Goal: Communication & Community: Answer question/provide support

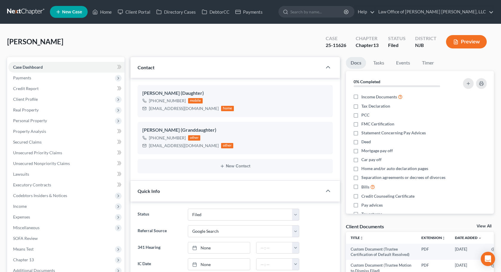
select select "10"
select select "4"
select select "0"
click at [104, 12] on link "Home" at bounding box center [101, 12] width 25 height 11
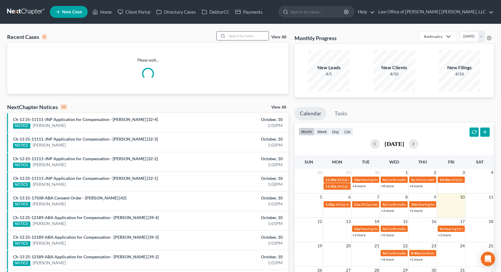
click at [241, 34] on input "search" at bounding box center [248, 36] width 42 height 9
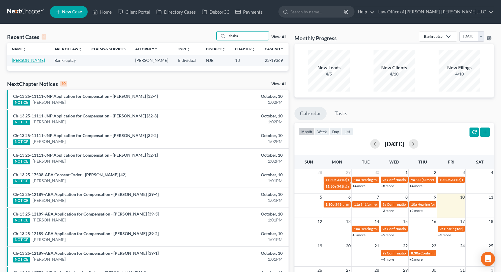
type input "shaba"
click at [35, 62] on link "[PERSON_NAME]" at bounding box center [28, 60] width 33 height 5
select select "10"
select select "6"
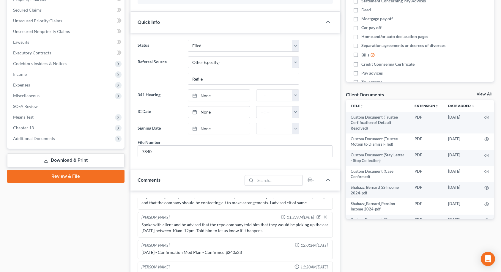
scroll to position [149, 0]
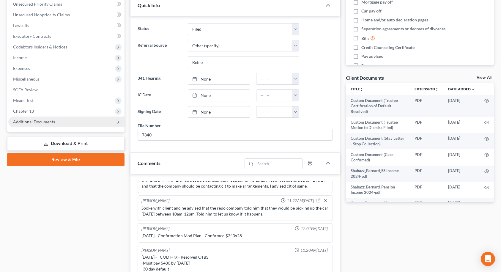
click at [71, 124] on span "Additional Documents" at bounding box center [66, 122] width 116 height 11
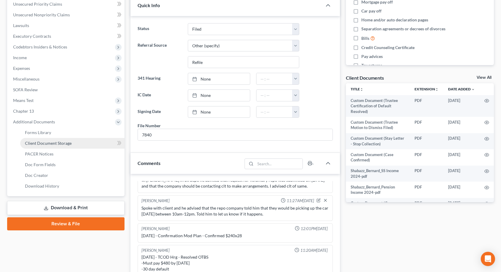
scroll to position [403, 0]
click at [54, 153] on link "PACER Notices" at bounding box center [72, 154] width 104 height 11
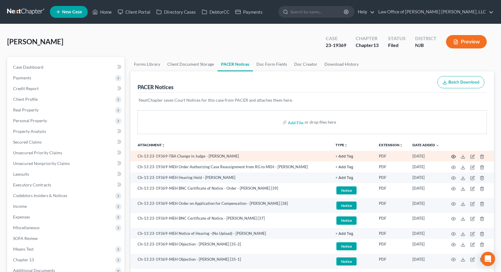
click at [453, 158] on icon "button" at bounding box center [453, 156] width 5 height 5
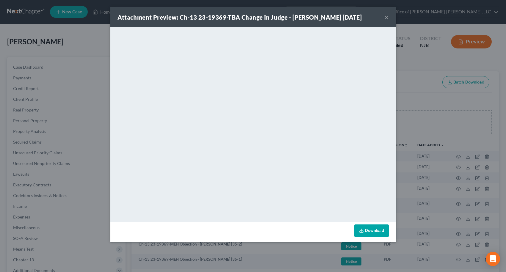
click at [385, 17] on button "×" at bounding box center [386, 17] width 4 height 7
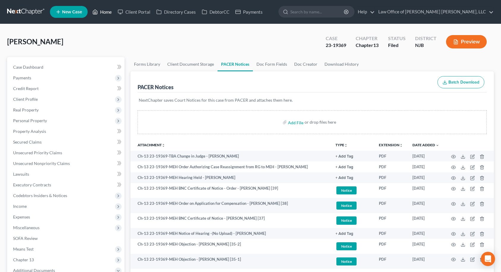
click at [104, 11] on link "Home" at bounding box center [101, 12] width 25 height 11
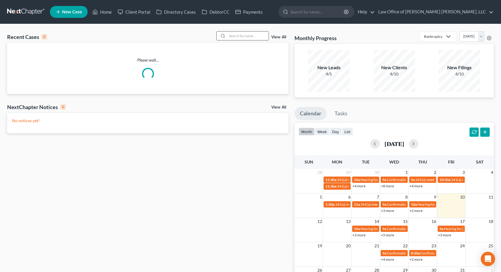
click at [238, 36] on input "search" at bounding box center [248, 36] width 42 height 9
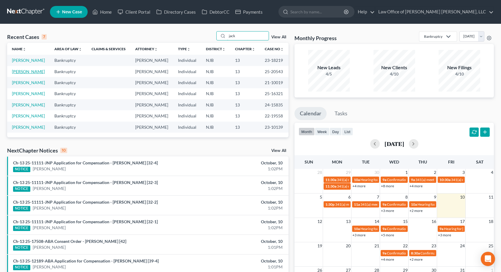
type input "jack"
click at [27, 72] on link "[PERSON_NAME]" at bounding box center [28, 71] width 33 height 5
select select "6"
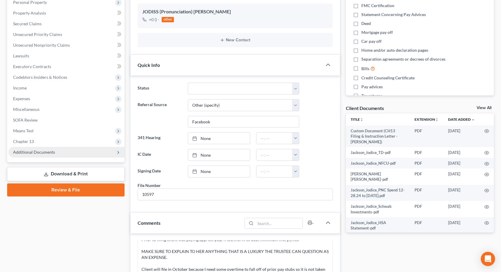
scroll to position [119, 0]
click at [61, 153] on span "Additional Documents" at bounding box center [66, 151] width 116 height 11
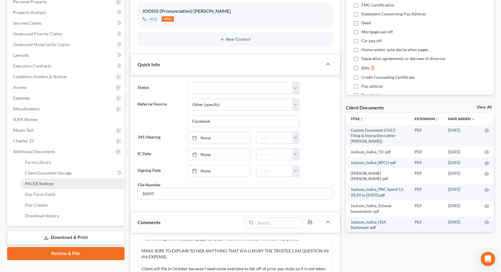
click at [56, 182] on link "PACER Notices" at bounding box center [72, 183] width 104 height 11
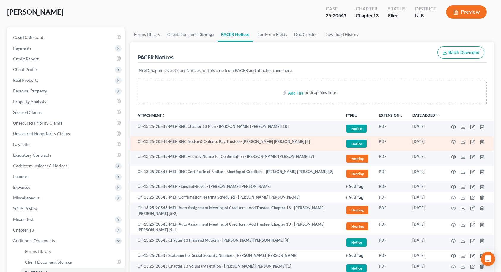
scroll to position [59, 0]
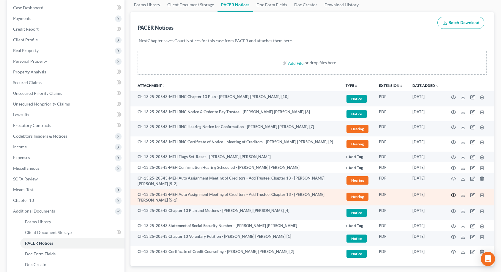
click at [453, 193] on icon "button" at bounding box center [453, 195] width 5 height 5
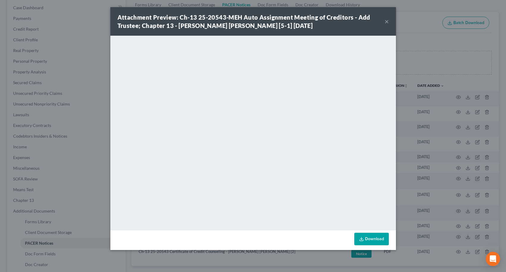
click at [386, 21] on button "×" at bounding box center [386, 21] width 4 height 7
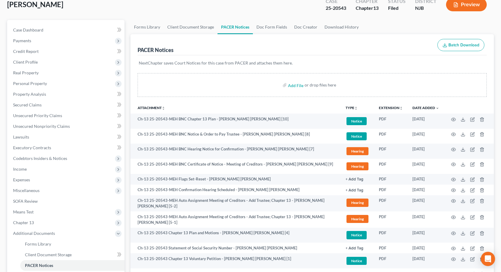
scroll to position [0, 0]
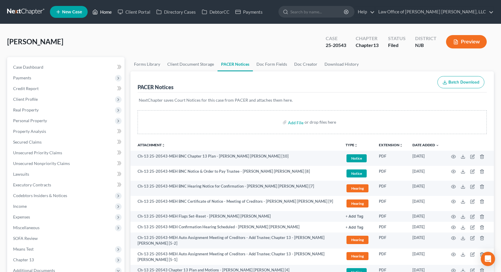
click at [106, 12] on link "Home" at bounding box center [101, 12] width 25 height 11
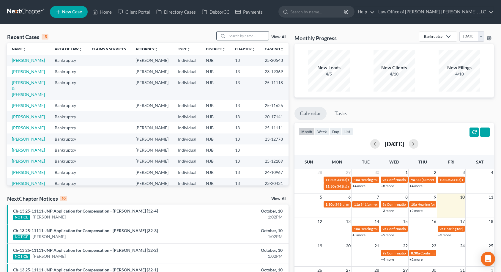
click at [240, 33] on input "search" at bounding box center [248, 36] width 42 height 9
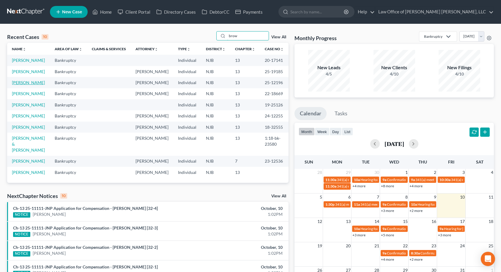
type input "brow"
click at [35, 85] on link "[PERSON_NAME]" at bounding box center [28, 82] width 33 height 5
select select "10"
select select "6"
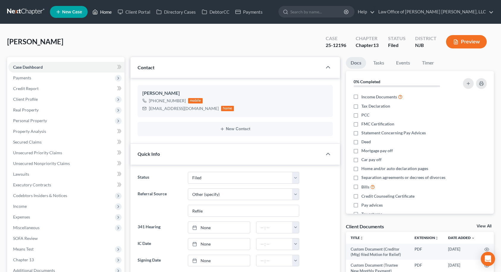
click at [104, 12] on link "Home" at bounding box center [101, 12] width 25 height 11
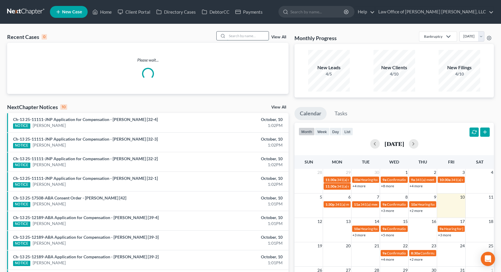
click at [260, 35] on input "search" at bounding box center [248, 36] width 42 height 9
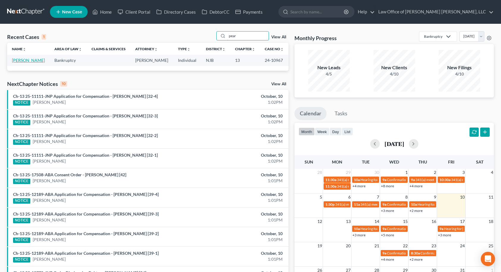
type input "pear"
click at [20, 61] on link "[PERSON_NAME]" at bounding box center [28, 60] width 33 height 5
select select "10"
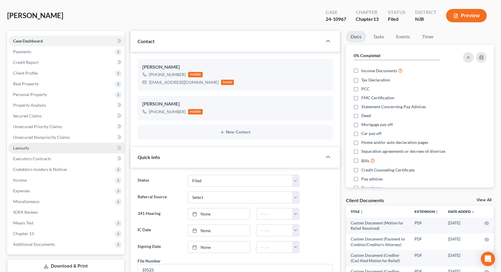
scroll to position [59, 0]
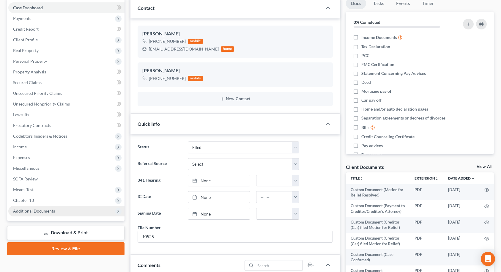
click at [34, 209] on span "Additional Documents" at bounding box center [34, 210] width 42 height 5
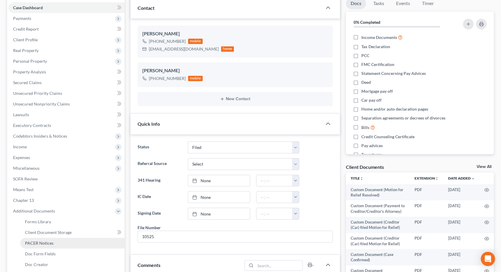
click at [37, 241] on span "PACER Notices" at bounding box center [39, 242] width 29 height 5
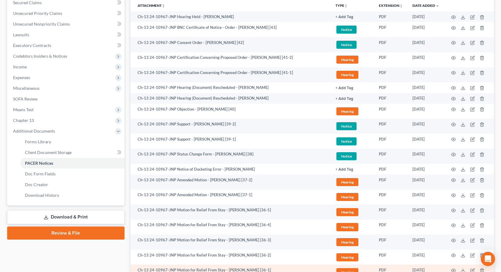
scroll to position [126, 0]
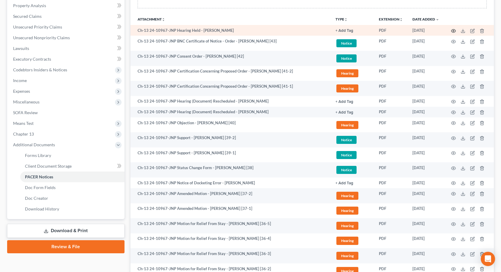
click at [454, 30] on icon "button" at bounding box center [453, 31] width 5 height 5
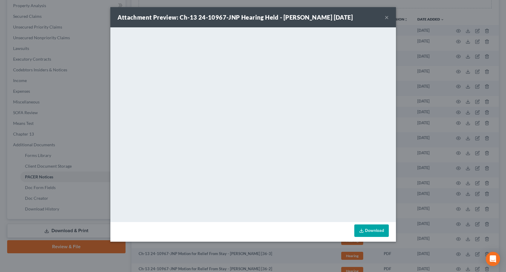
click at [386, 18] on button "×" at bounding box center [386, 17] width 4 height 7
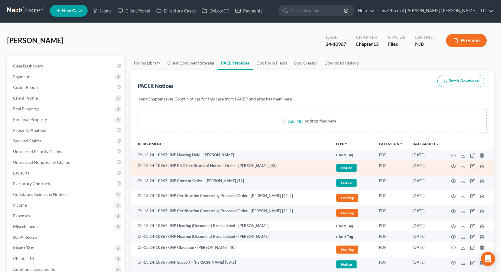
scroll to position [0, 0]
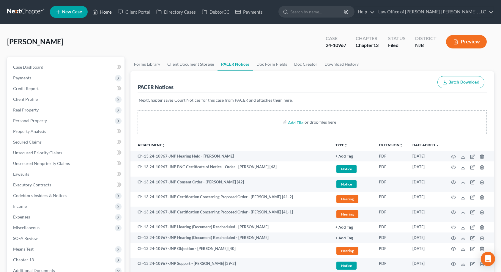
drag, startPoint x: 107, startPoint y: 14, endPoint x: 113, endPoint y: 15, distance: 6.0
click at [107, 14] on link "Home" at bounding box center [101, 12] width 25 height 11
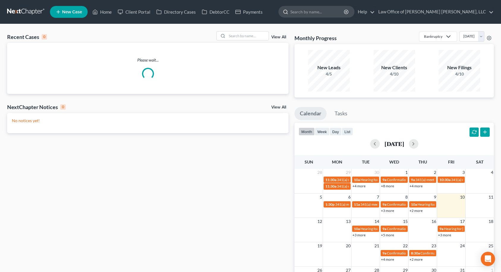
click at [339, 13] on input "search" at bounding box center [317, 11] width 54 height 11
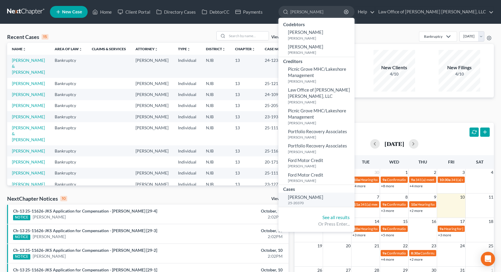
type input "[PERSON_NAME]"
click at [354, 198] on link "[PERSON_NAME] 25-20370" at bounding box center [317, 200] width 76 height 15
select select "10"
select select "6"
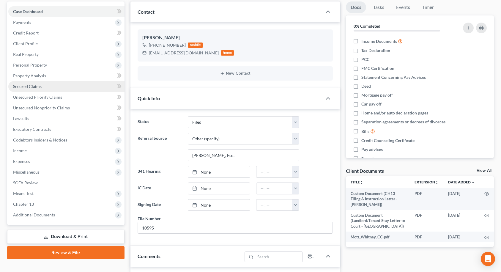
scroll to position [30, 0]
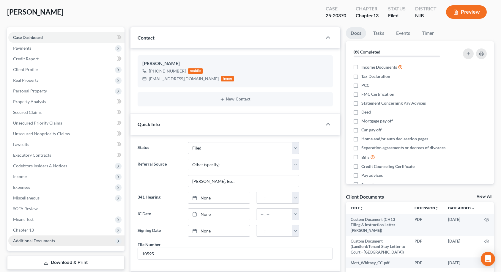
click at [45, 239] on span "Additional Documents" at bounding box center [34, 240] width 42 height 5
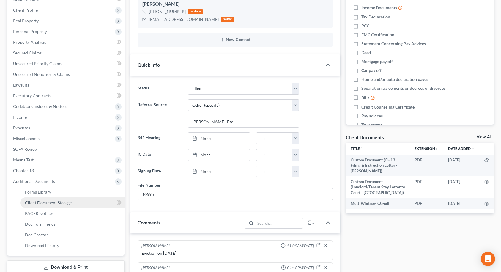
click at [47, 204] on span "Client Document Storage" at bounding box center [48, 202] width 47 height 5
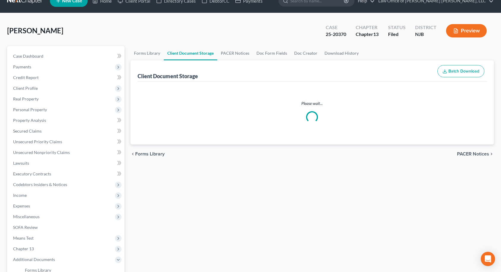
select select "9"
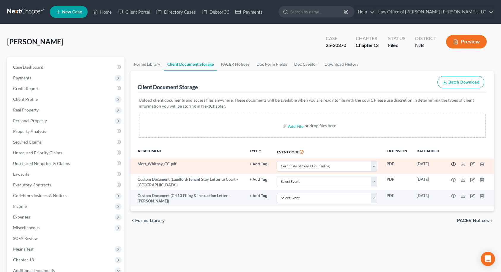
click at [456, 164] on icon "button" at bounding box center [454, 164] width 4 height 3
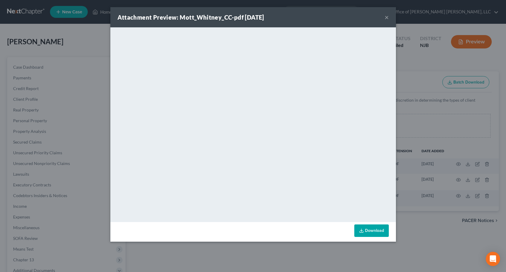
click at [384, 17] on button "×" at bounding box center [386, 17] width 4 height 7
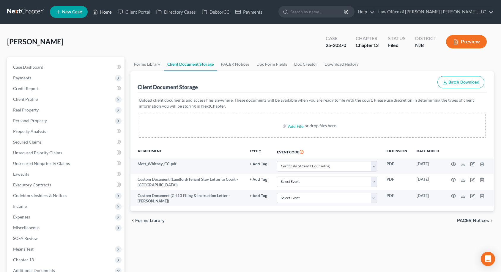
click at [102, 11] on link "Home" at bounding box center [101, 12] width 25 height 11
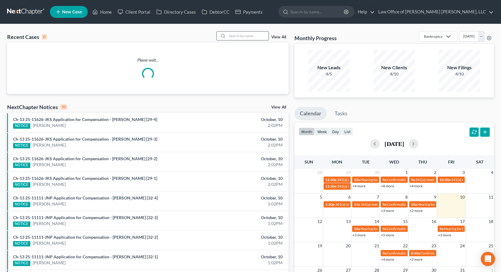
click at [241, 35] on input "search" at bounding box center [248, 36] width 42 height 9
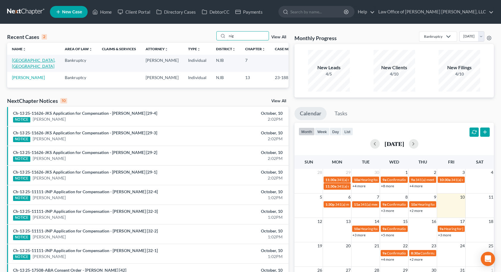
type input "nig"
click at [28, 60] on link "[GEOGRAPHIC_DATA], [GEOGRAPHIC_DATA]" at bounding box center [33, 63] width 43 height 11
select select "14"
select select "6"
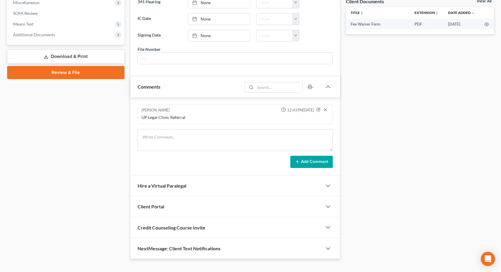
scroll to position [235, 0]
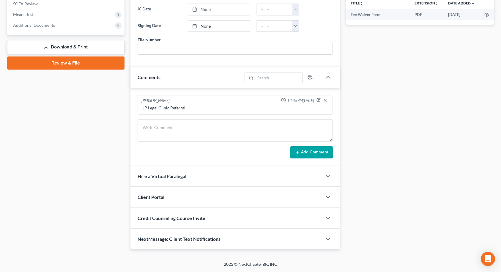
click at [148, 237] on span "NextMessage: Client Text Notifications" at bounding box center [179, 239] width 83 height 6
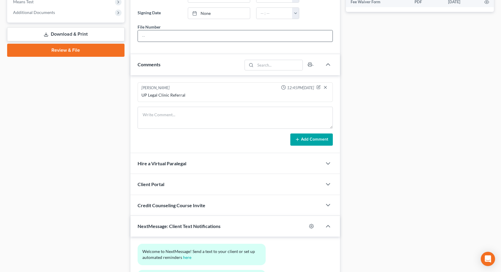
scroll to position [268, 0]
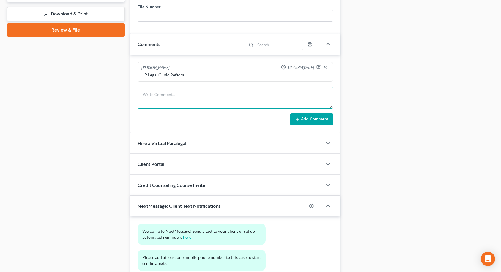
click at [177, 93] on textarea at bounding box center [235, 98] width 195 height 22
type textarea "Spoke to client and gave her the information for Green Path for credit counseli…"
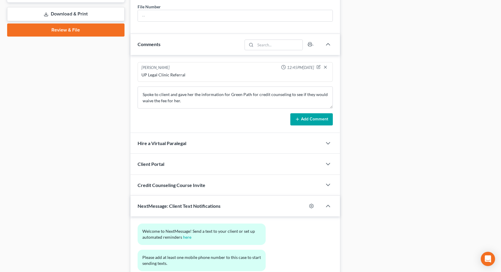
click at [312, 117] on button "Add Comment" at bounding box center [311, 119] width 43 height 12
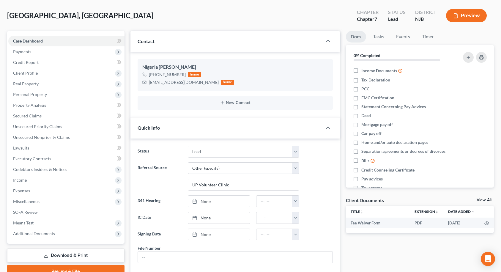
scroll to position [0, 0]
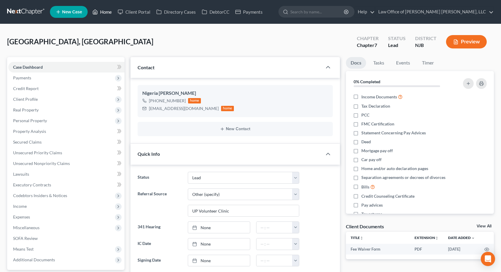
click at [106, 10] on link "Home" at bounding box center [101, 12] width 25 height 11
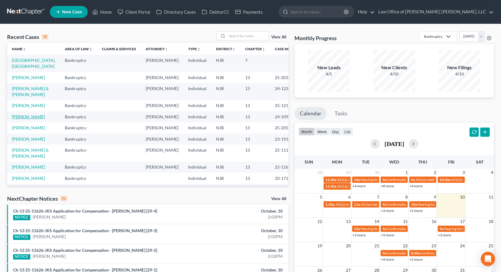
click at [35, 119] on link "[PERSON_NAME]" at bounding box center [28, 116] width 33 height 5
select select "10"
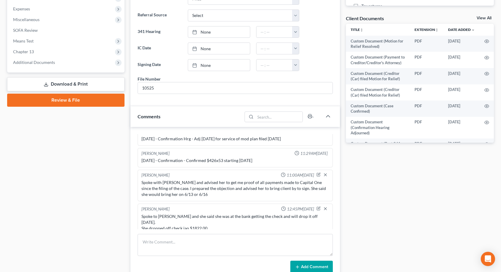
scroll to position [230, 0]
click at [94, 64] on span "Additional Documents" at bounding box center [66, 62] width 116 height 11
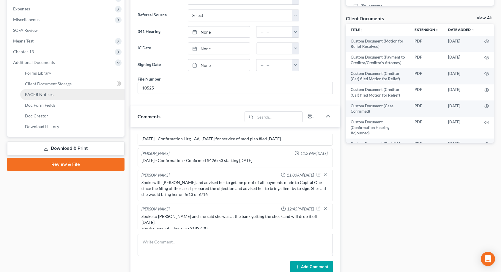
click at [79, 96] on link "PACER Notices" at bounding box center [72, 94] width 104 height 11
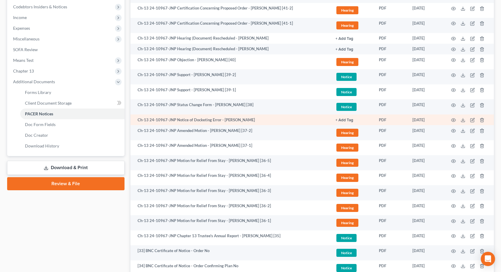
scroll to position [178, 0]
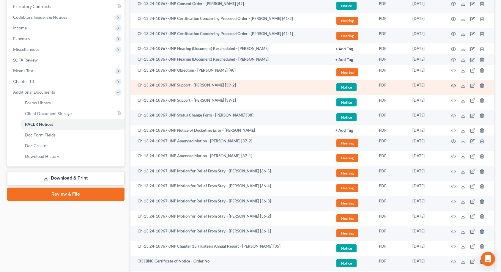
click at [454, 86] on icon "button" at bounding box center [453, 85] width 5 height 5
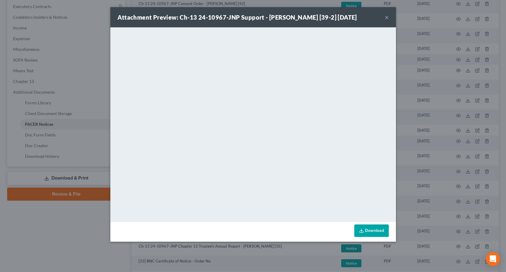
click at [384, 17] on button "×" at bounding box center [386, 17] width 4 height 7
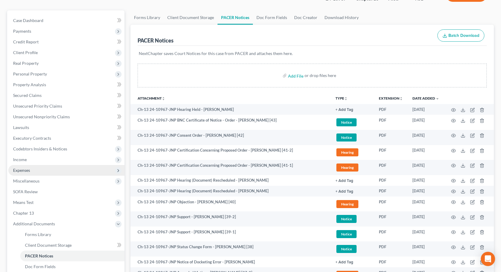
scroll to position [0, 0]
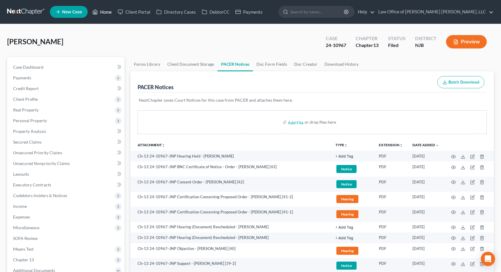
click at [106, 12] on link "Home" at bounding box center [101, 12] width 25 height 11
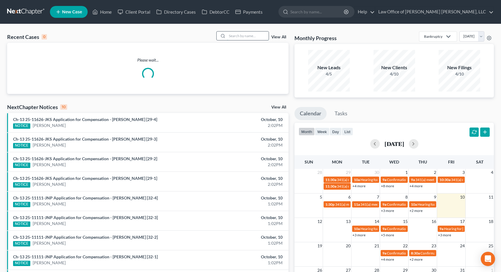
click at [236, 38] on input "search" at bounding box center [248, 36] width 42 height 9
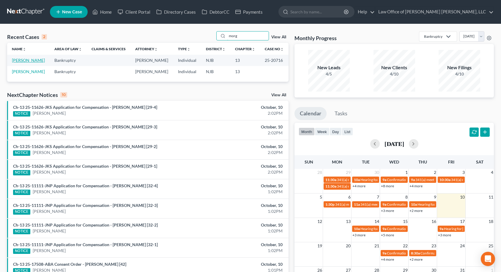
type input "morg"
click at [34, 62] on link "[PERSON_NAME]" at bounding box center [28, 60] width 33 height 5
select select "10"
select select "6"
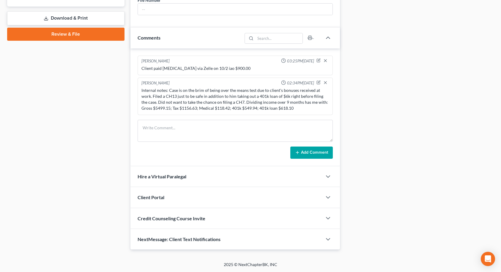
scroll to position [274, 0]
click at [164, 237] on span "NextMessage: Client Text Notifications" at bounding box center [179, 239] width 83 height 6
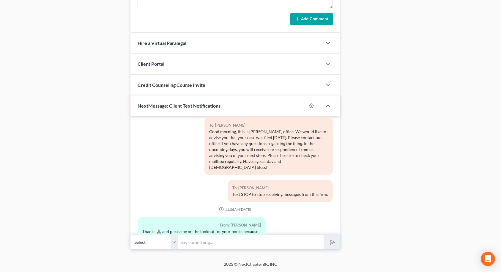
scroll to position [32, 0]
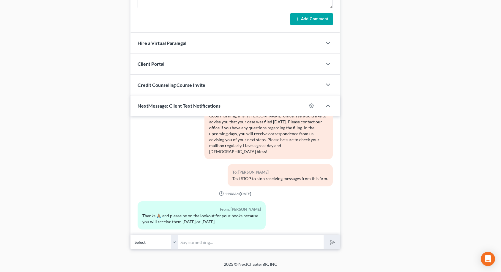
click at [228, 247] on input "text" at bounding box center [251, 242] width 146 height 15
type input "Thank you, I will keep an eye out for them."
click at [324, 235] on button "submit" at bounding box center [332, 242] width 16 height 14
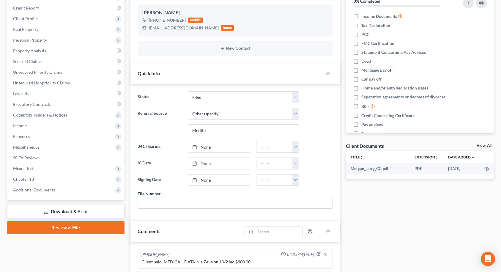
scroll to position [0, 0]
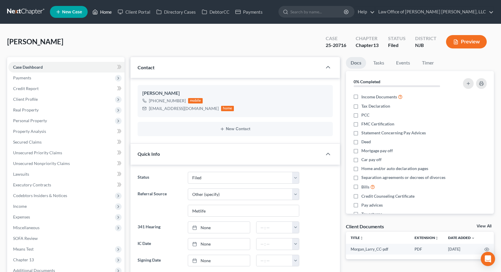
click at [104, 13] on link "Home" at bounding box center [101, 12] width 25 height 11
